Goal: Navigation & Orientation: Understand site structure

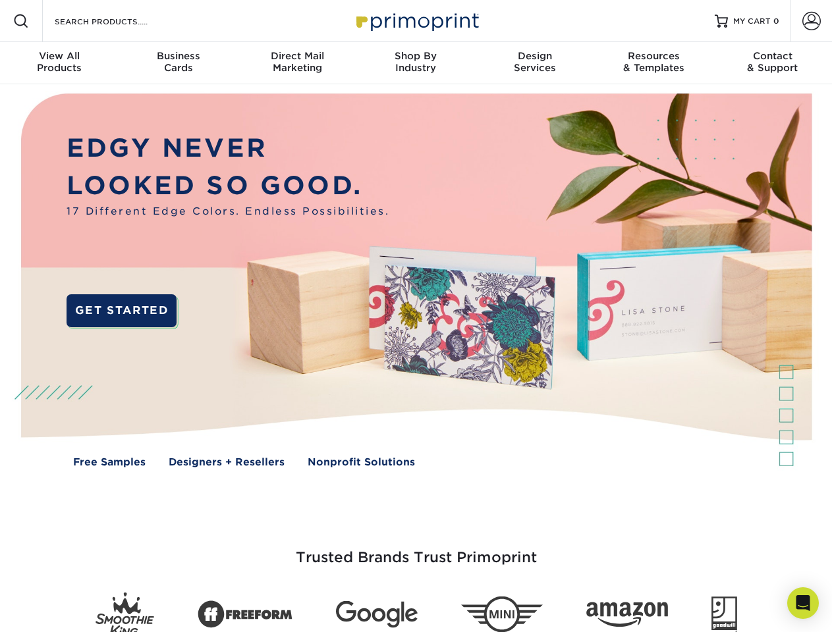
click at [416, 316] on img at bounding box center [415, 290] width 823 height 412
click at [21, 21] on span at bounding box center [21, 21] width 16 height 16
click at [811, 21] on span at bounding box center [811, 21] width 18 height 18
click at [59, 63] on div "View All Products" at bounding box center [59, 62] width 119 height 24
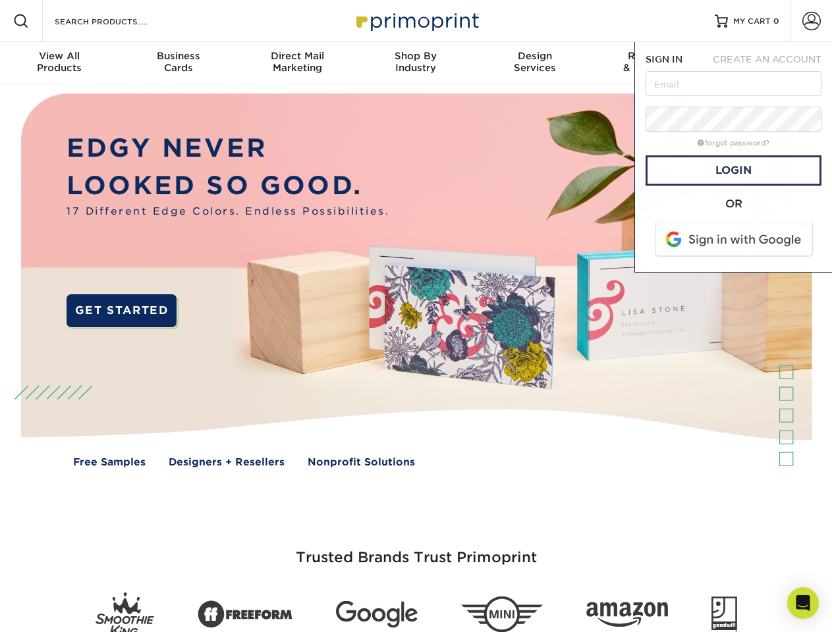
click at [178, 63] on div "Business Cards" at bounding box center [178, 62] width 119 height 24
click at [297, 63] on div "Direct Mail Marketing" at bounding box center [297, 62] width 119 height 24
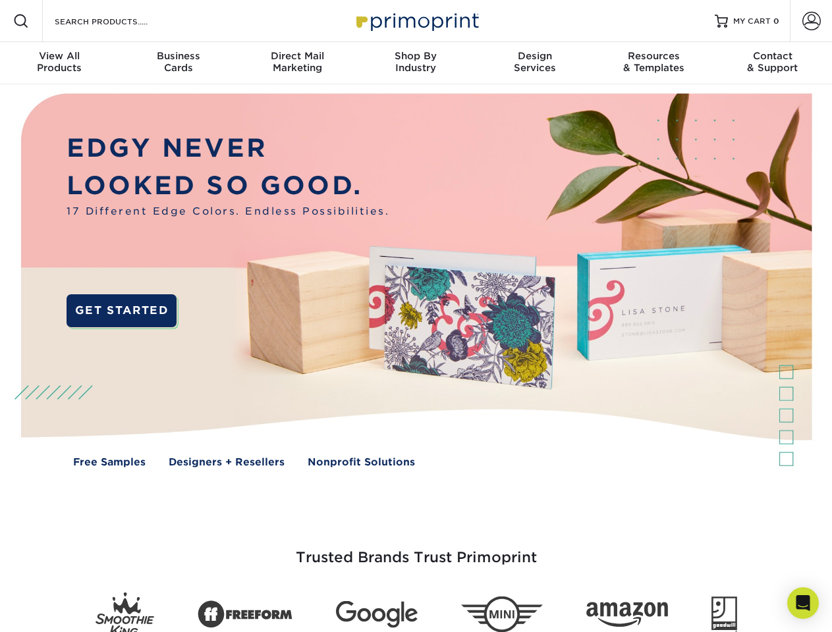
click at [416, 63] on div "Shop By Industry" at bounding box center [415, 62] width 119 height 24
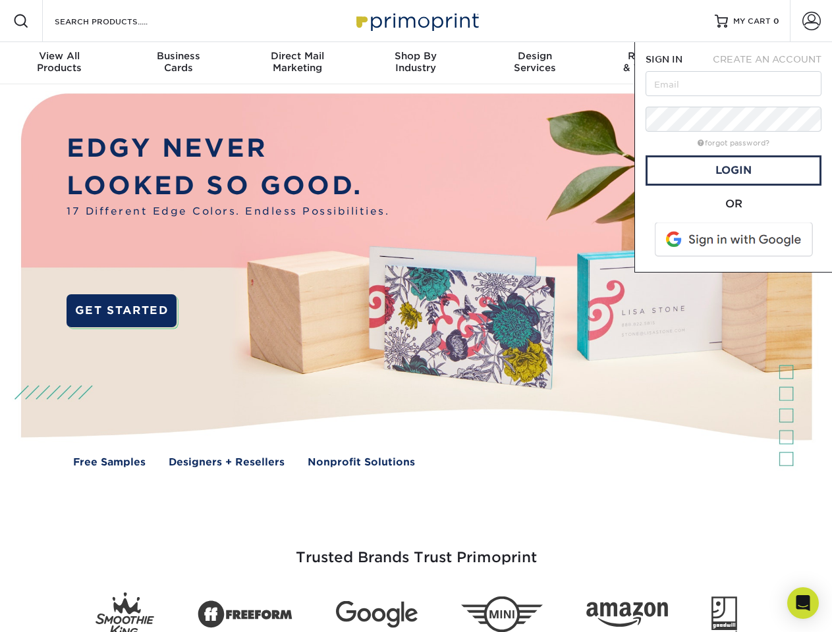
click at [535, 63] on div "Design Services" at bounding box center [534, 62] width 119 height 24
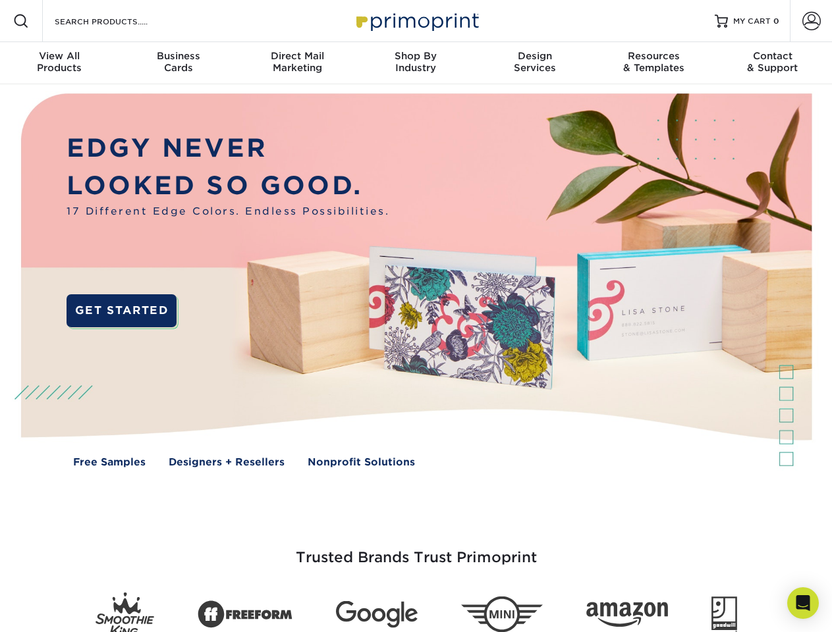
click at [653, 63] on span "SIGN IN" at bounding box center [663, 59] width 37 height 11
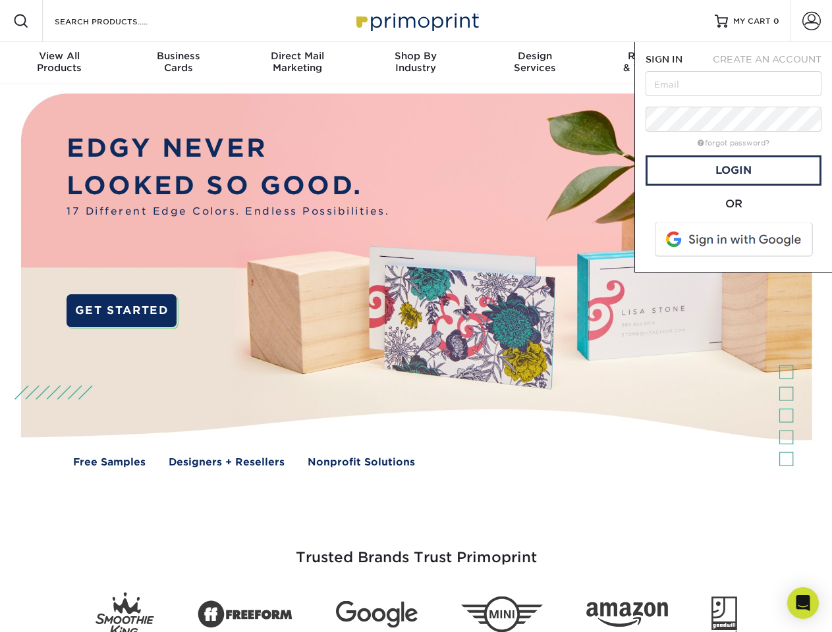
click at [772, 63] on div "Contact & Support" at bounding box center [772, 62] width 119 height 24
